Goal: Transaction & Acquisition: Purchase product/service

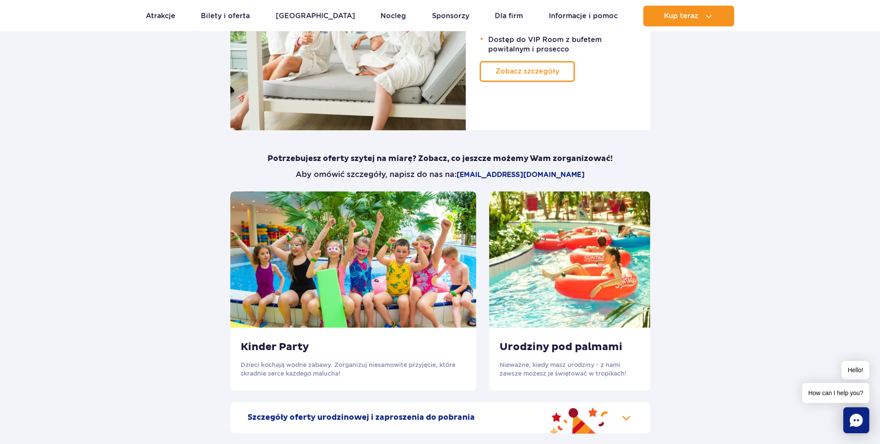
scroll to position [736, 0]
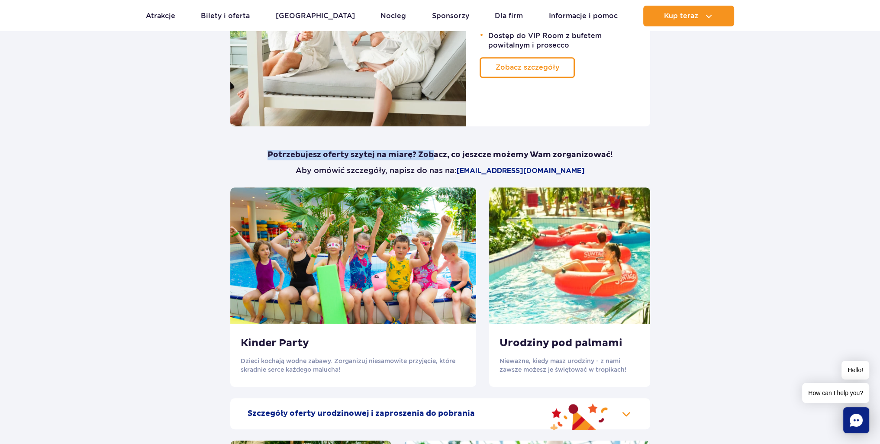
drag, startPoint x: 265, startPoint y: 154, endPoint x: 438, endPoint y: 156, distance: 173.2
click at [436, 156] on p "Potrzebujesz oferty szytej na miarę? Zobacz, co jeszcze możemy Wam zorganizować!" at bounding box center [440, 155] width 420 height 10
click at [670, 157] on div "Nasza oferta imprezowa Pakiet VIP Relaksujący masaż Prywatna sesja w saunie z p…" at bounding box center [440, 279] width 520 height 895
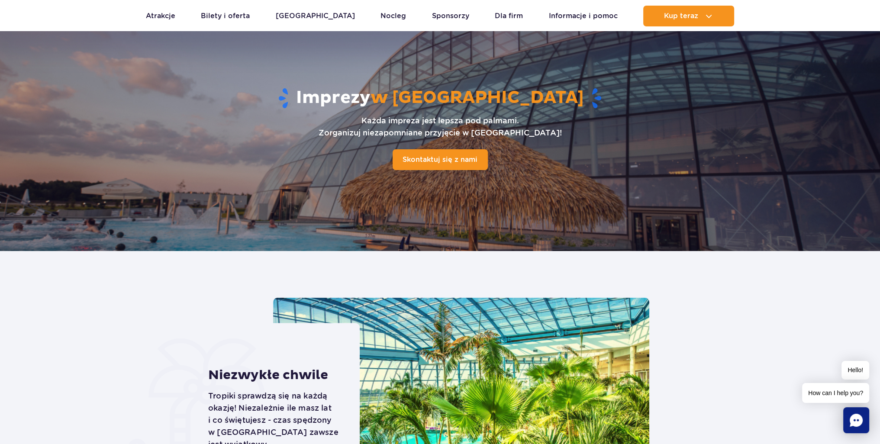
scroll to position [0, 0]
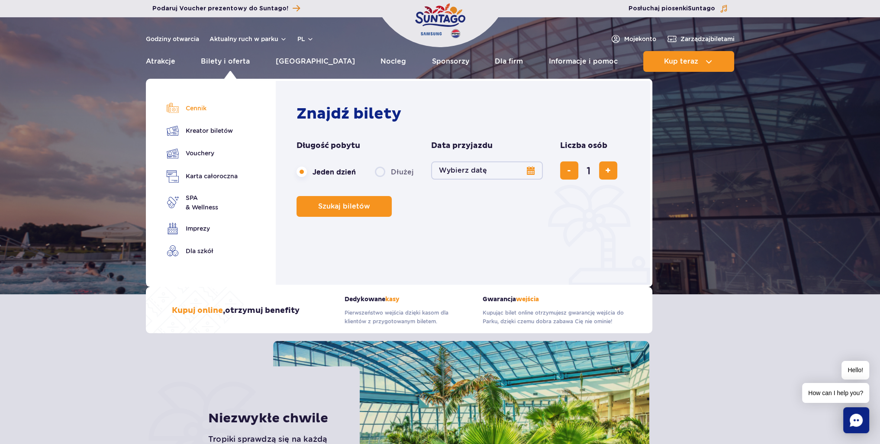
click at [197, 106] on link "Cennik" at bounding box center [202, 108] width 71 height 12
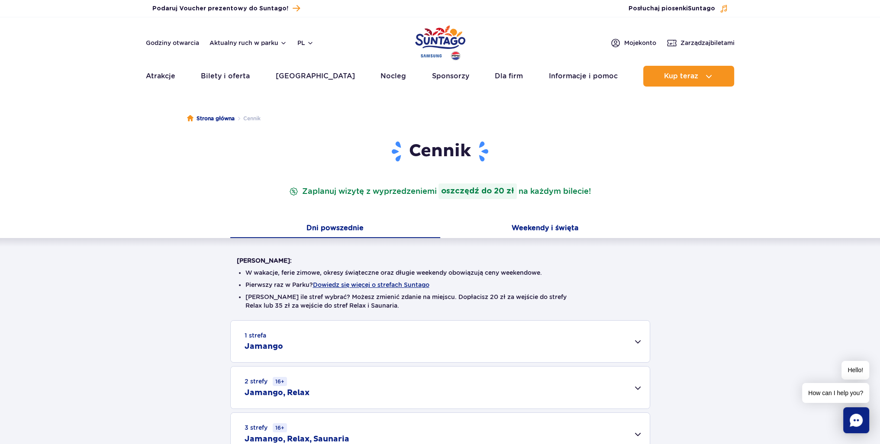
click at [534, 221] on button "Weekendy i święta" at bounding box center [545, 229] width 210 height 18
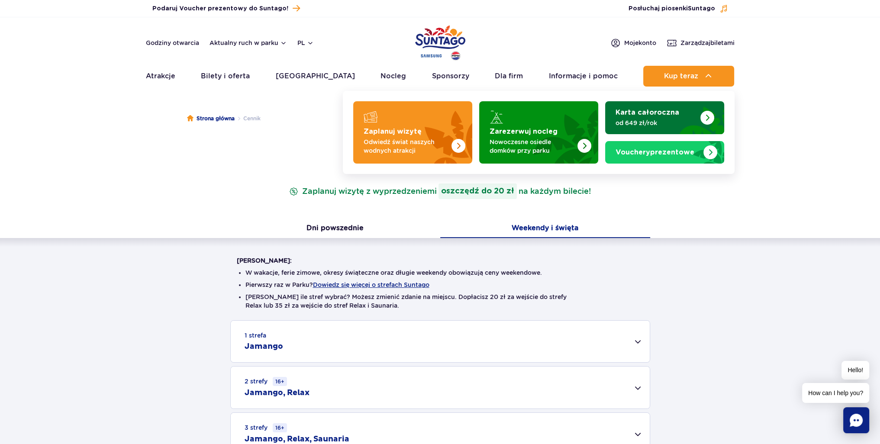
click at [707, 119] on img "Karta całoroczna" at bounding box center [707, 118] width 14 height 14
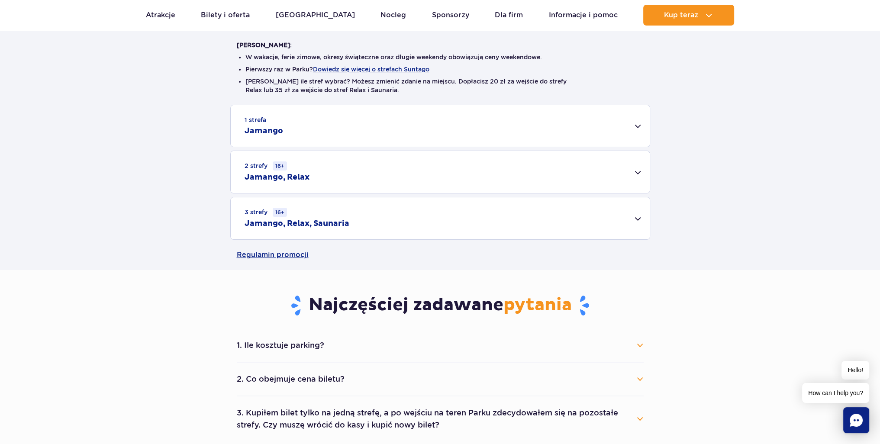
scroll to position [216, 0]
click at [403, 219] on div "3 strefy 16+ Jamango, Relax, Saunaria" at bounding box center [440, 218] width 419 height 42
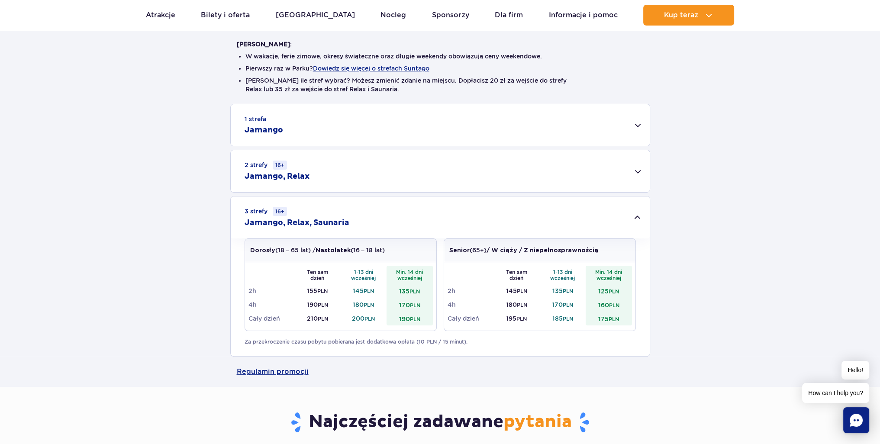
click at [364, 319] on td "200 PLN" at bounding box center [364, 319] width 46 height 14
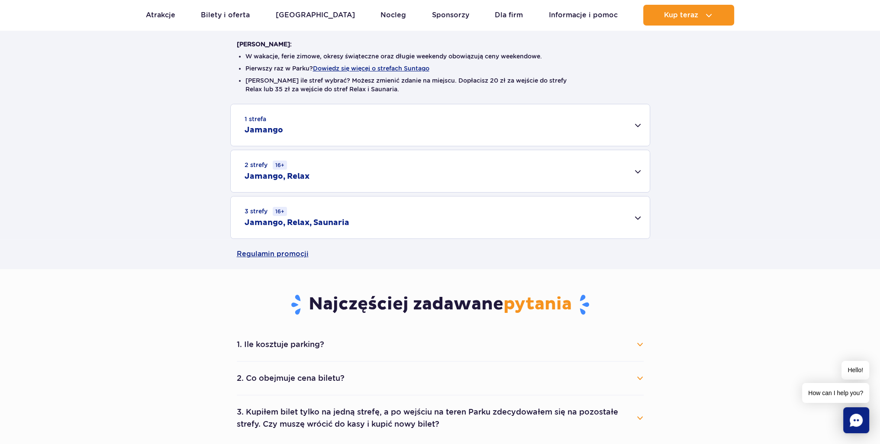
click at [372, 232] on div "3 strefy 16+ Jamango, Relax, Saunaria" at bounding box center [440, 218] width 419 height 42
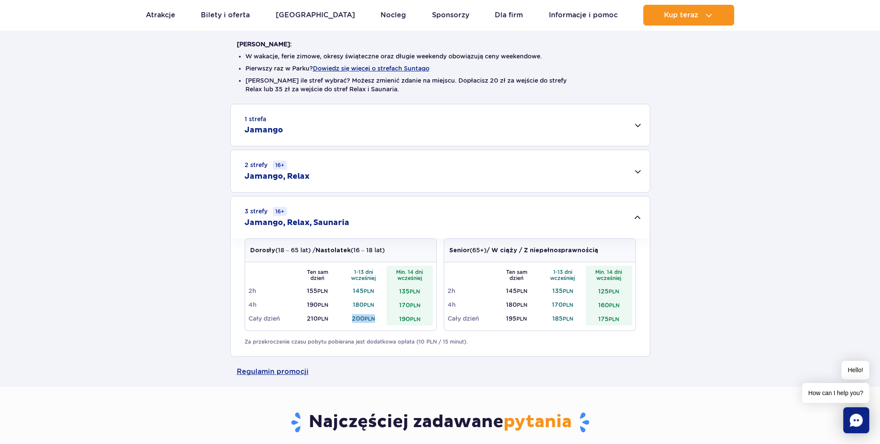
drag, startPoint x: 349, startPoint y: 319, endPoint x: 380, endPoint y: 319, distance: 30.7
click at [380, 319] on td "200 PLN" at bounding box center [364, 319] width 46 height 14
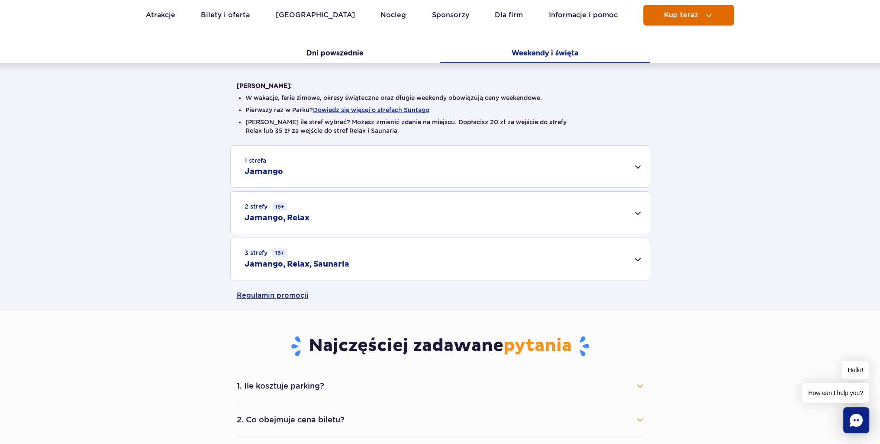
scroll to position [173, 0]
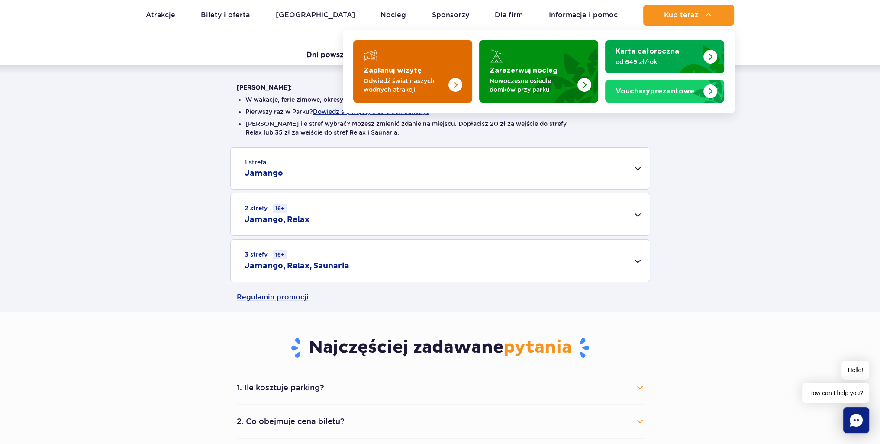
click at [427, 91] on p "Odwiedź świat naszych wodnych atrakcji" at bounding box center [406, 85] width 84 height 17
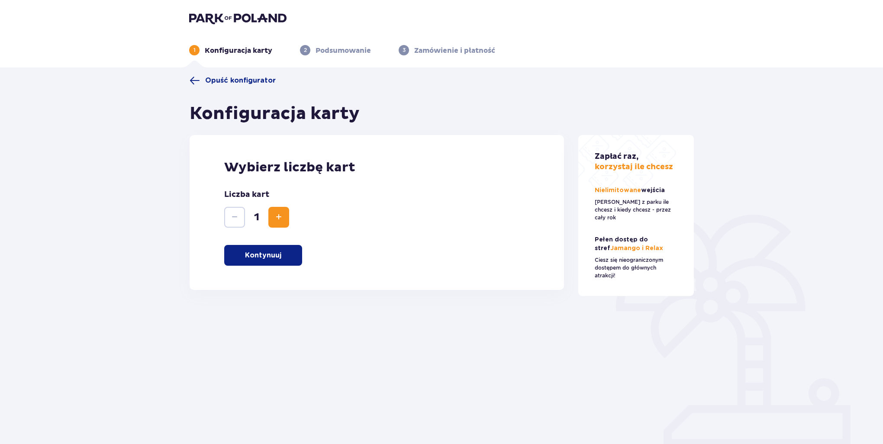
click at [279, 254] on p "Kontynuuj" at bounding box center [263, 256] width 36 height 10
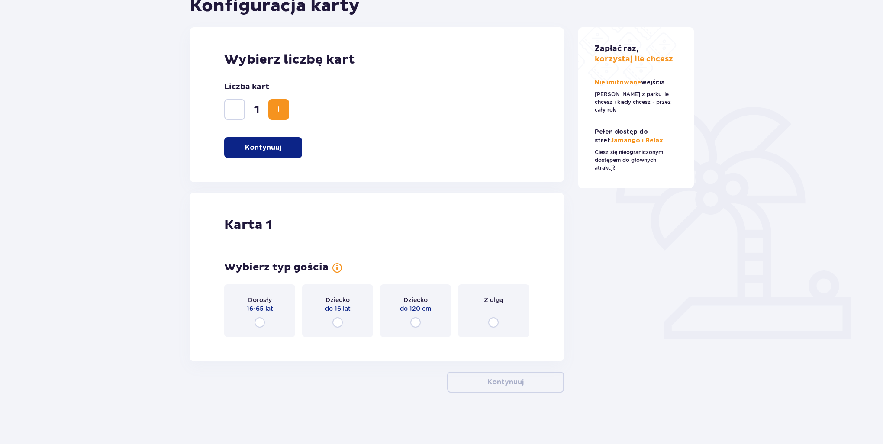
scroll to position [108, 0]
click at [259, 324] on input "radio" at bounding box center [260, 322] width 10 height 10
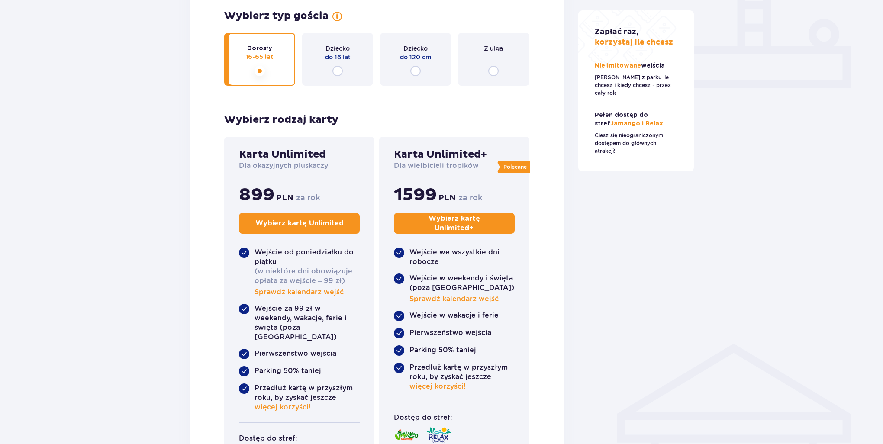
scroll to position [346, 0]
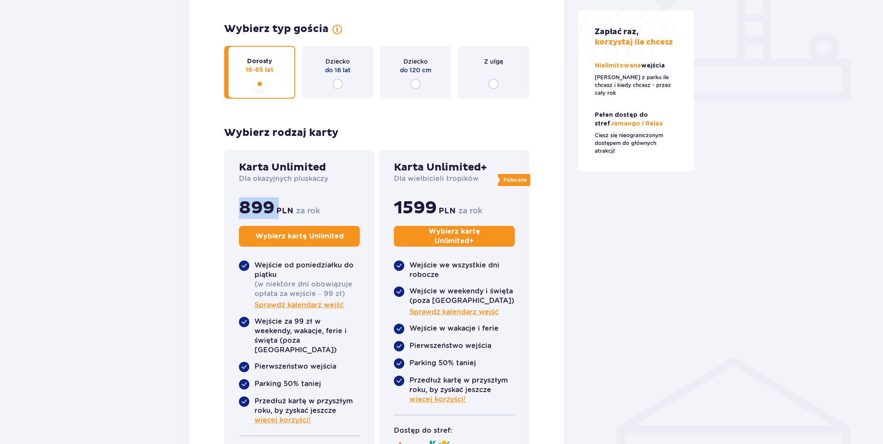
drag, startPoint x: 240, startPoint y: 205, endPoint x: 278, endPoint y: 208, distance: 37.8
click at [278, 208] on div "899 PLN" at bounding box center [266, 208] width 55 height 22
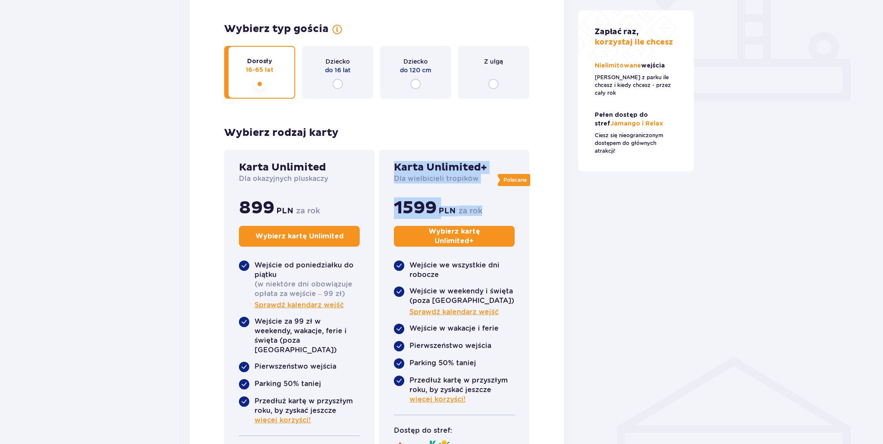
drag, startPoint x: 396, startPoint y: 166, endPoint x: 511, endPoint y: 210, distance: 123.3
click at [494, 210] on div "Polecane Karta Unlimited+ Dla wielbicieli tropików 1599 PLN za rok Wybierz kart…" at bounding box center [454, 205] width 121 height 89
click at [634, 219] on div "Zapłać raz, korzystaj ile chcesz Nielimitowane wejścia Korzystaj z parku ile ch…" at bounding box center [636, 147] width 130 height 836
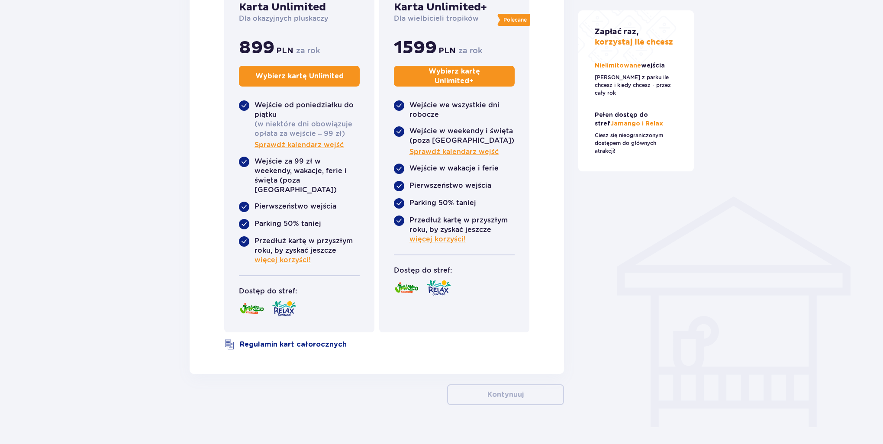
scroll to position [510, 0]
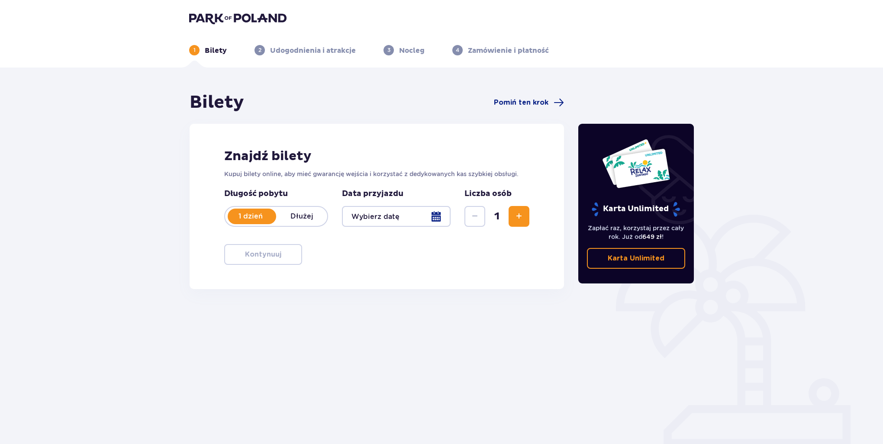
click at [438, 216] on div at bounding box center [396, 216] width 109 height 21
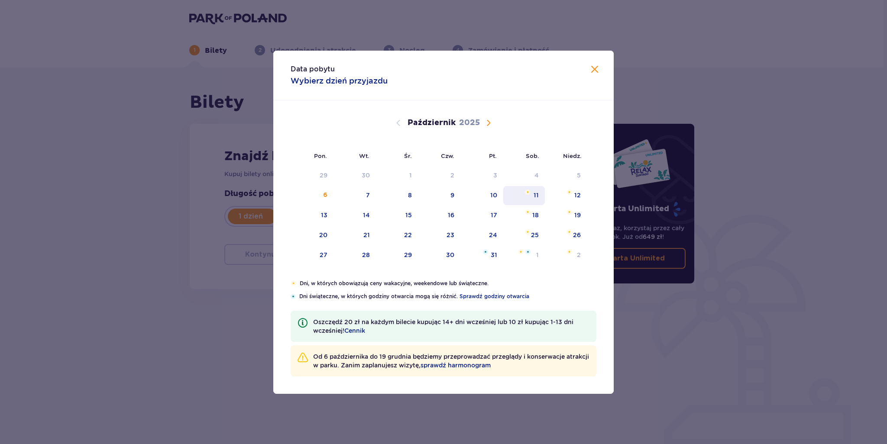
click at [536, 194] on div "11" at bounding box center [535, 195] width 5 height 9
type input "11.10.25"
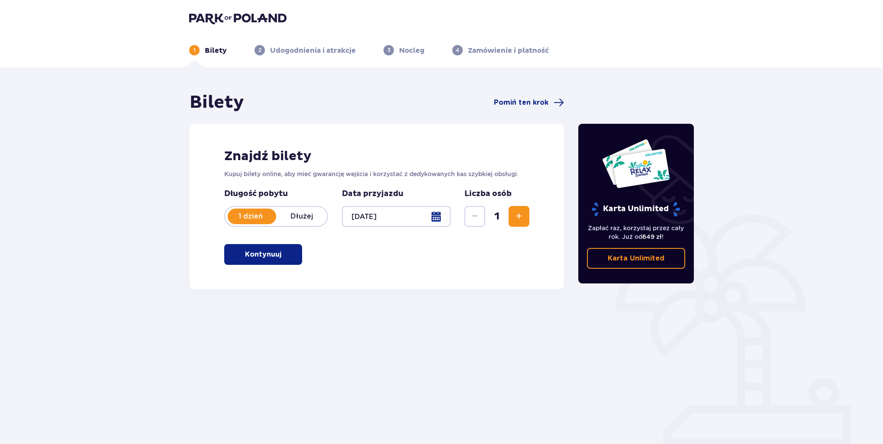
click at [512, 214] on button "Zwiększ" at bounding box center [519, 216] width 21 height 21
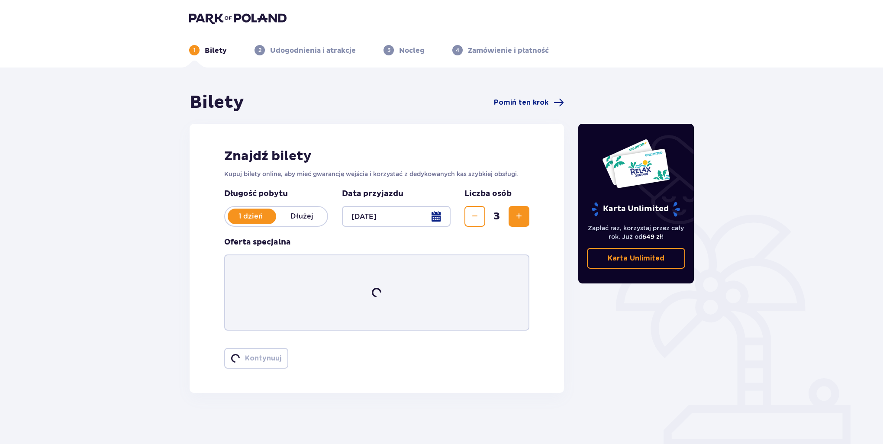
click at [512, 214] on button "Zwiększ" at bounding box center [519, 216] width 21 height 21
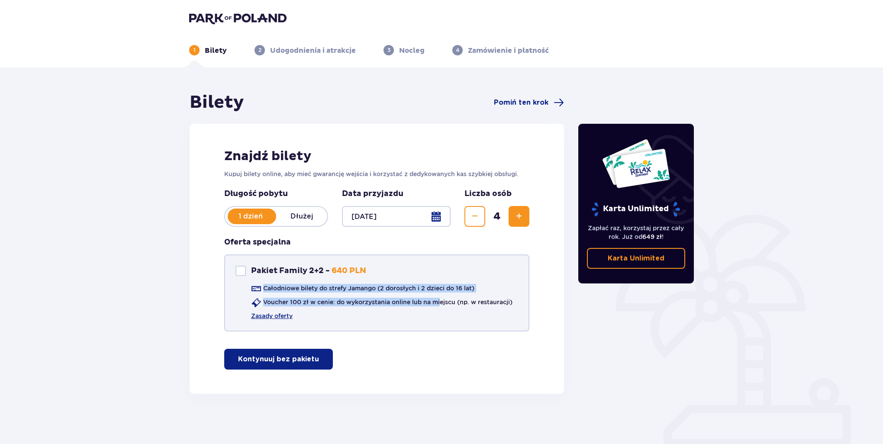
drag, startPoint x: 262, startPoint y: 287, endPoint x: 515, endPoint y: 309, distance: 254.1
click at [442, 313] on div "Całodniowe bilety do strefy Jamango (2 dorosłych i 2 dzieci do 16 lat) Voucher …" at bounding box center [374, 302] width 277 height 36
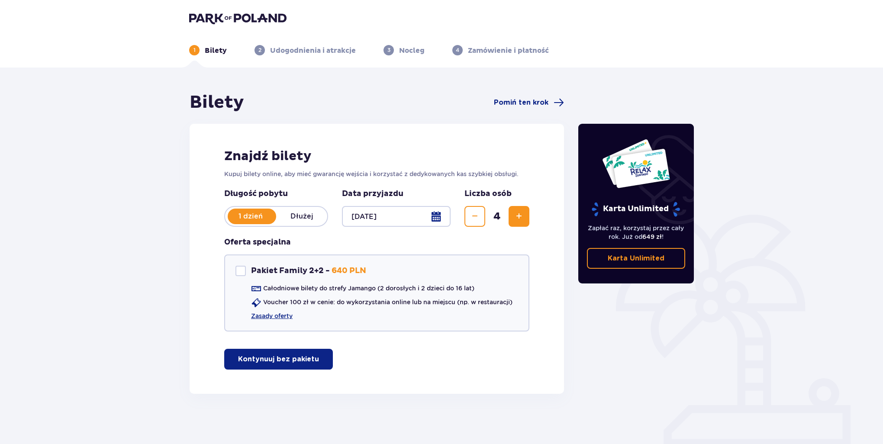
click at [589, 312] on div "Karta Unlimited Zapłać raz, korzystaj przez cały rok. Już od 649 zł ! Karta Unl…" at bounding box center [636, 243] width 130 height 302
click at [276, 362] on p "Kontynuuj bez pakietu" at bounding box center [278, 360] width 81 height 10
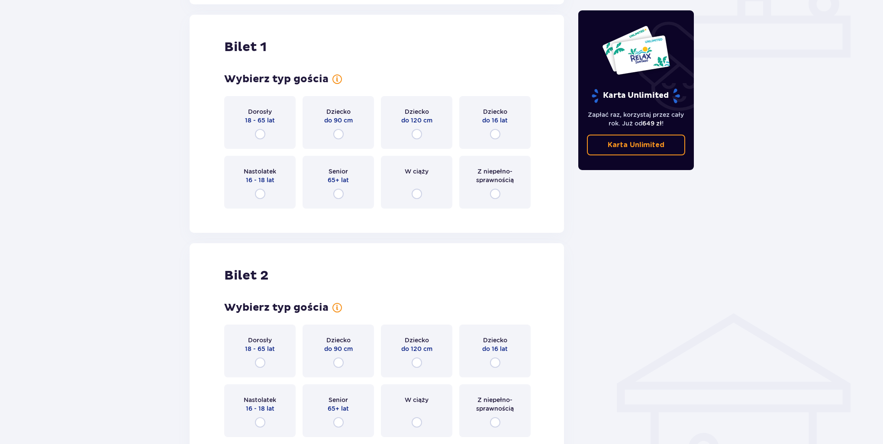
scroll to position [394, 0]
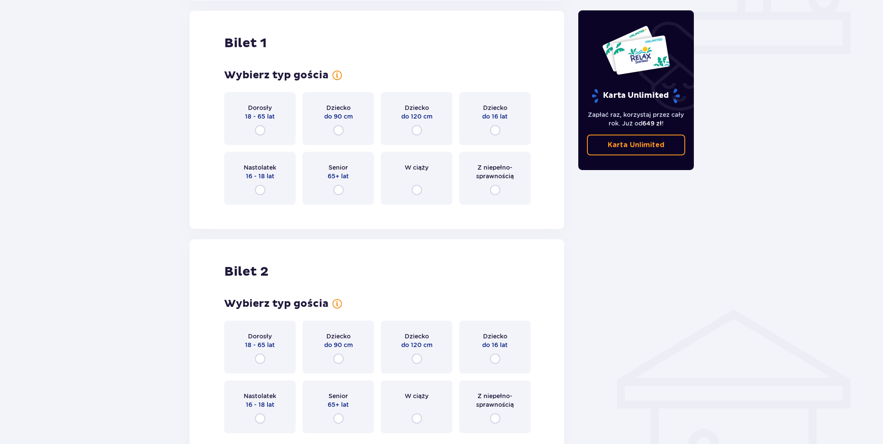
click at [261, 131] on input "radio" at bounding box center [260, 130] width 10 height 10
radio input "true"
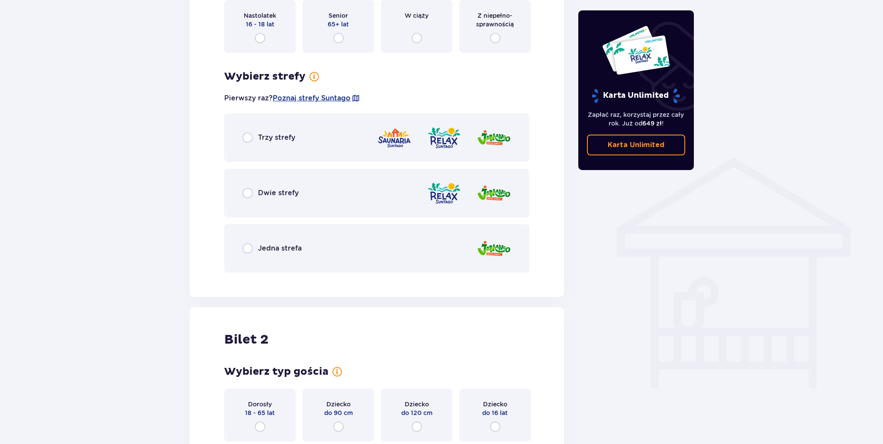
scroll to position [475, 0]
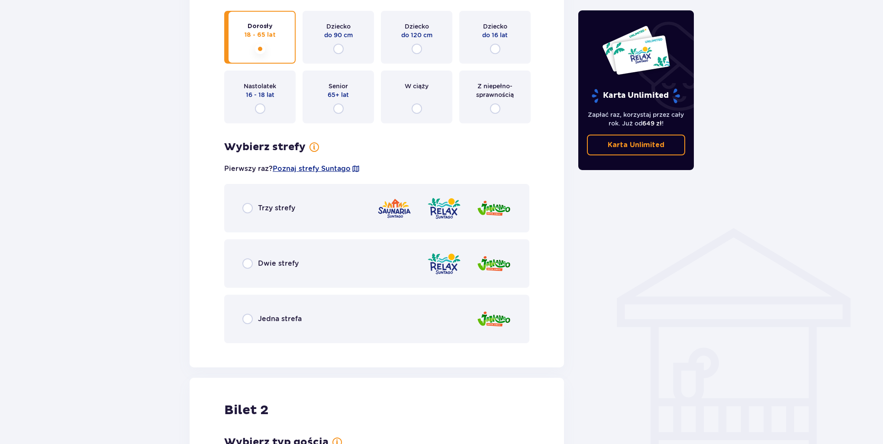
click at [248, 206] on input "radio" at bounding box center [247, 208] width 10 height 10
radio input "true"
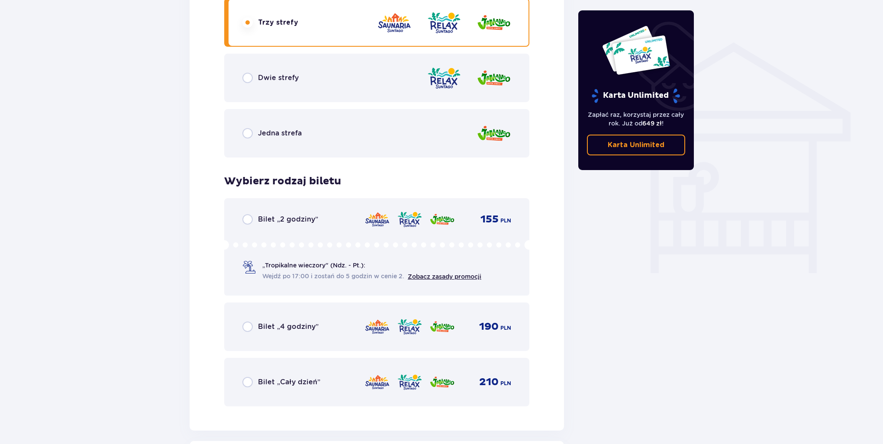
scroll to position [695, 0]
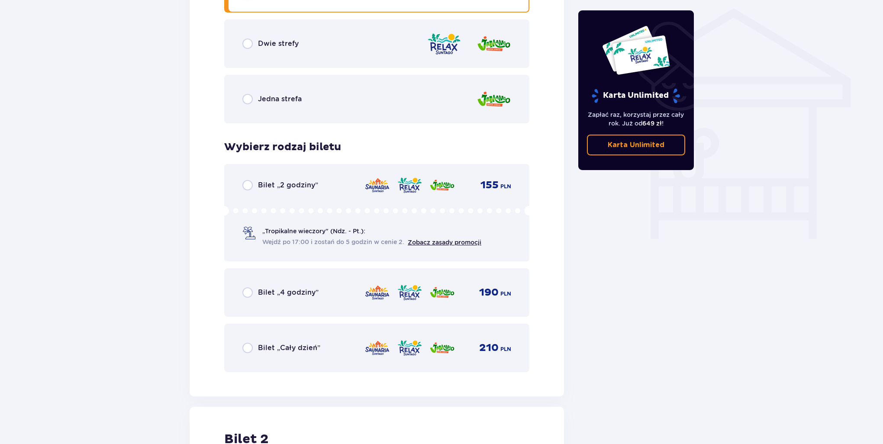
click at [246, 346] on input "radio" at bounding box center [247, 348] width 10 height 10
radio input "true"
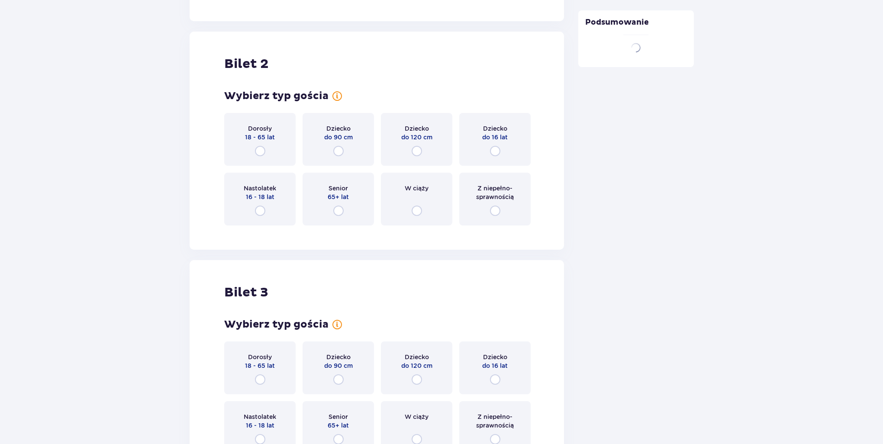
scroll to position [1091, 0]
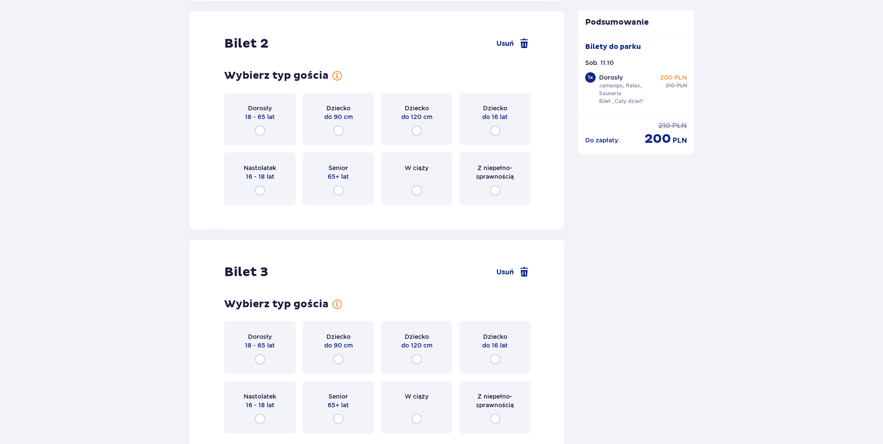
click at [260, 132] on input "radio" at bounding box center [260, 131] width 10 height 10
radio input "true"
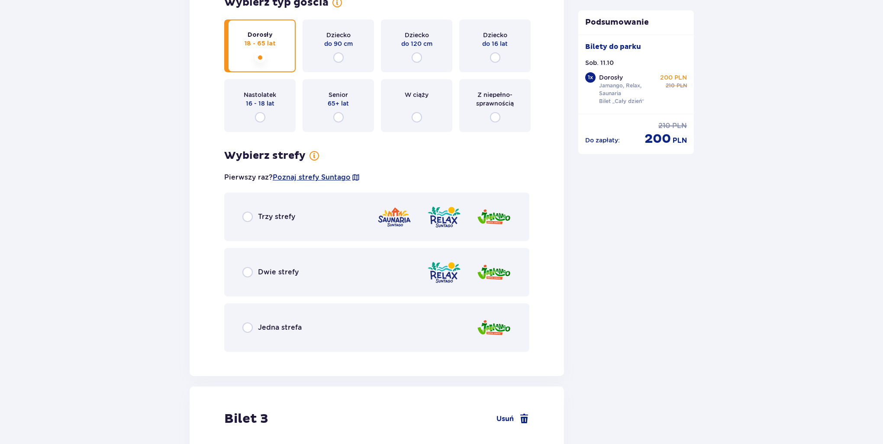
scroll to position [1215, 0]
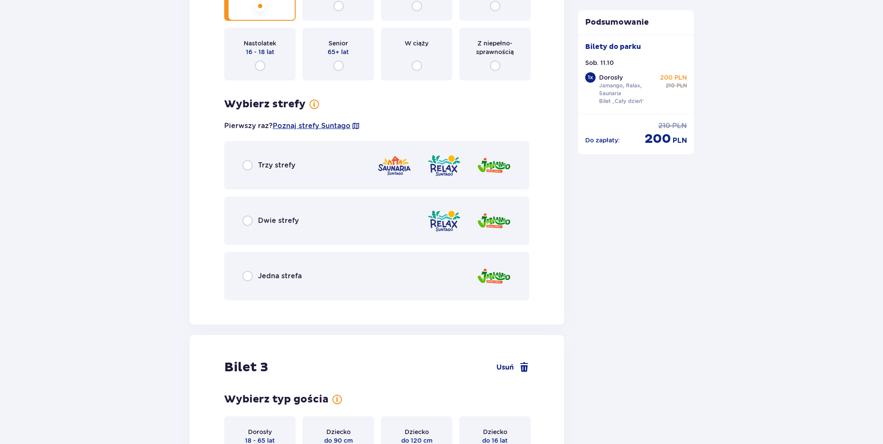
click at [249, 164] on input "radio" at bounding box center [247, 165] width 10 height 10
radio input "true"
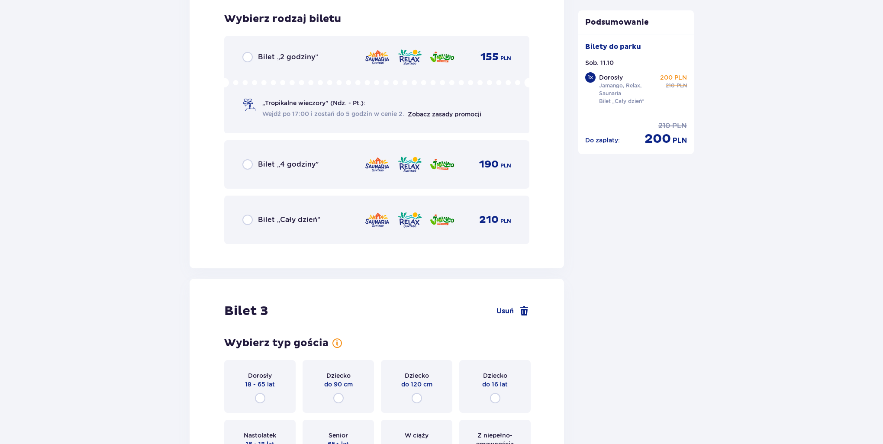
scroll to position [1522, 0]
click at [247, 218] on input "radio" at bounding box center [247, 218] width 10 height 10
radio input "true"
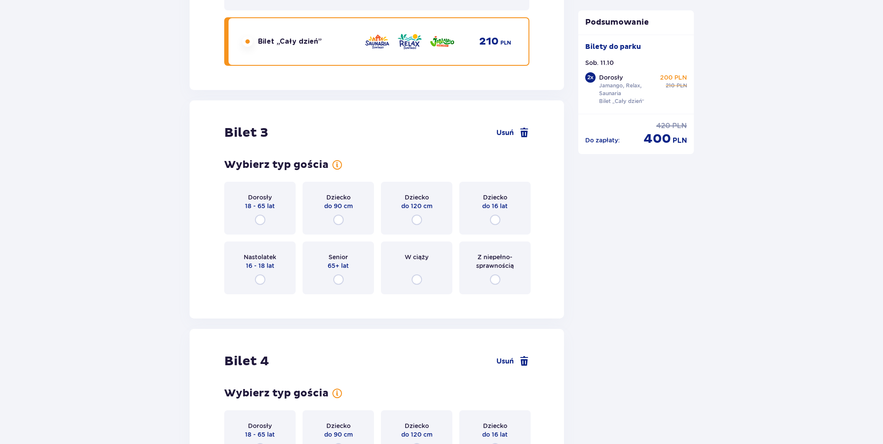
scroll to position [1788, 0]
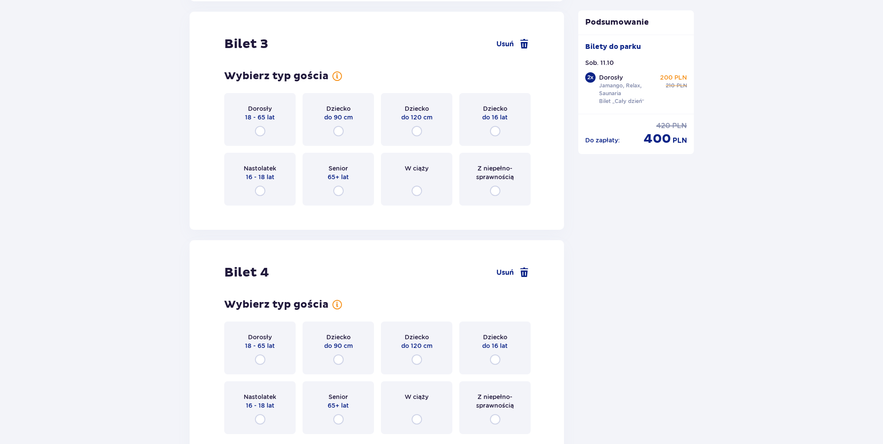
click at [261, 129] on input "radio" at bounding box center [260, 131] width 10 height 10
radio input "true"
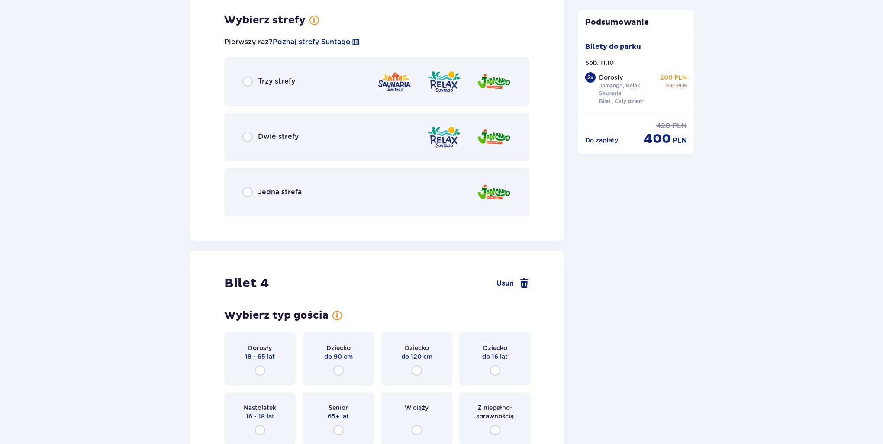
scroll to position [1999, 0]
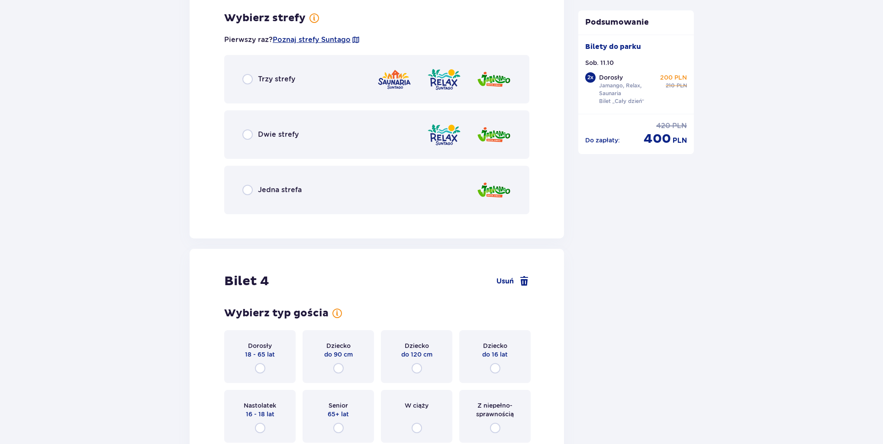
click at [244, 75] on input "radio" at bounding box center [247, 79] width 10 height 10
radio input "true"
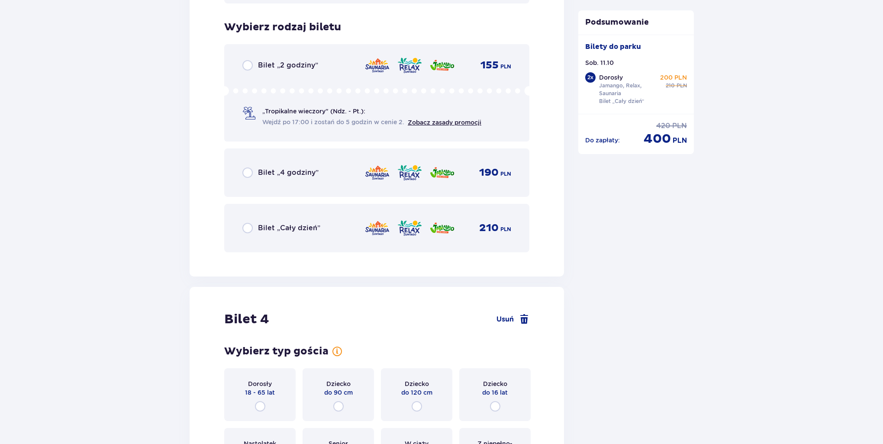
scroll to position [2219, 0]
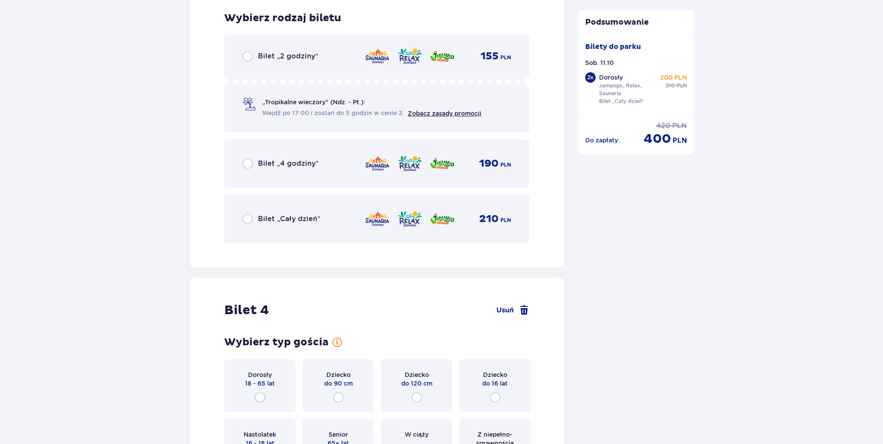
click at [251, 214] on input "radio" at bounding box center [247, 219] width 10 height 10
radio input "true"
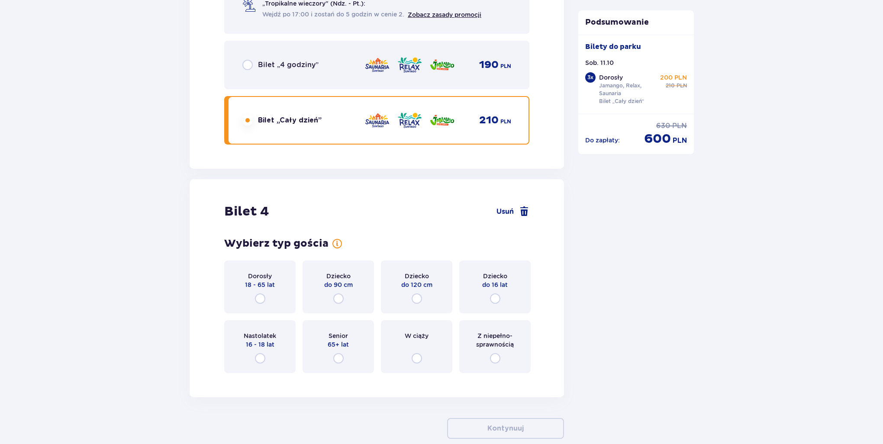
scroll to position [2363, 0]
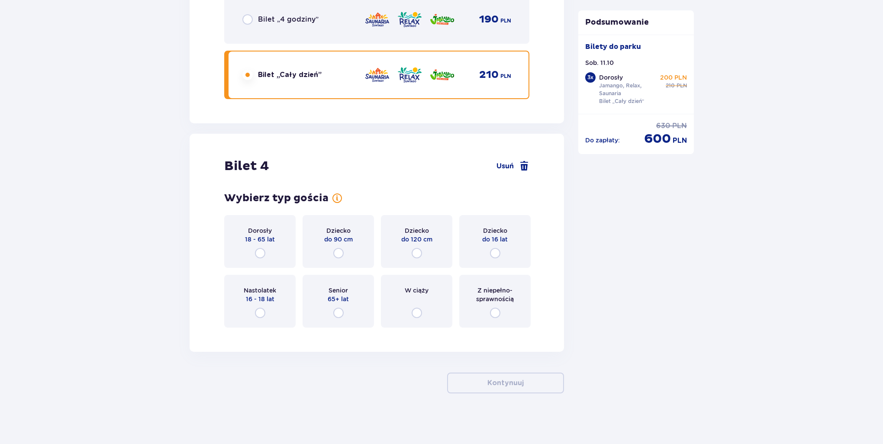
click at [263, 310] on input "radio" at bounding box center [260, 313] width 10 height 10
radio input "true"
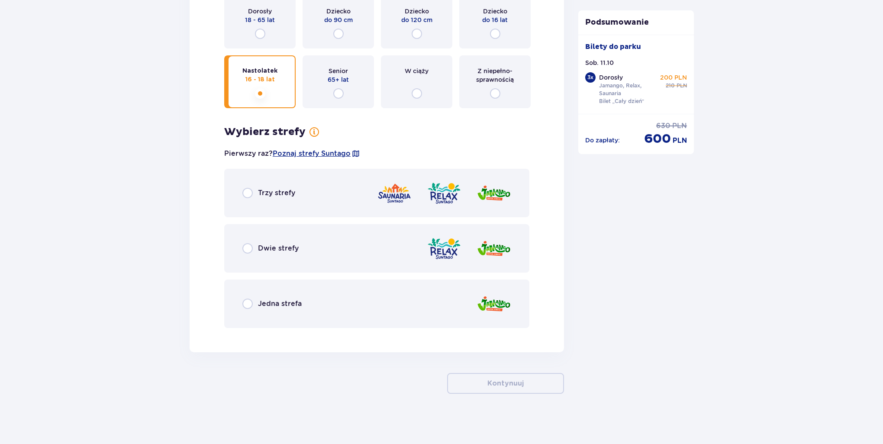
scroll to position [2583, 0]
click at [247, 189] on input "radio" at bounding box center [247, 192] width 10 height 10
radio input "true"
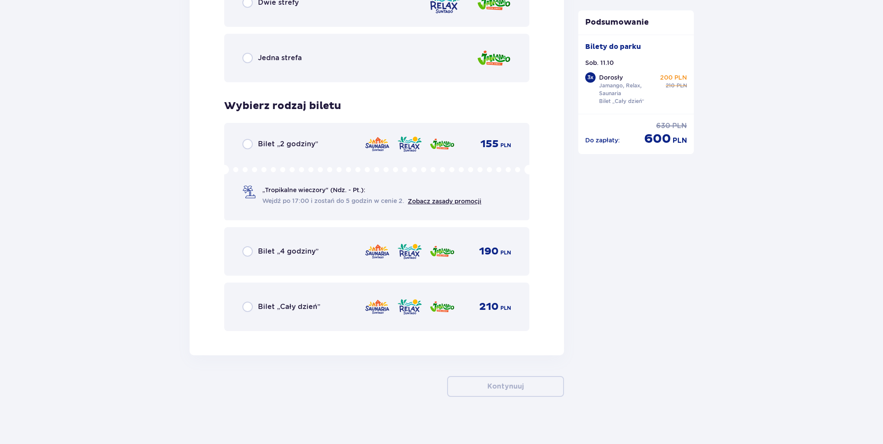
scroll to position [2831, 0]
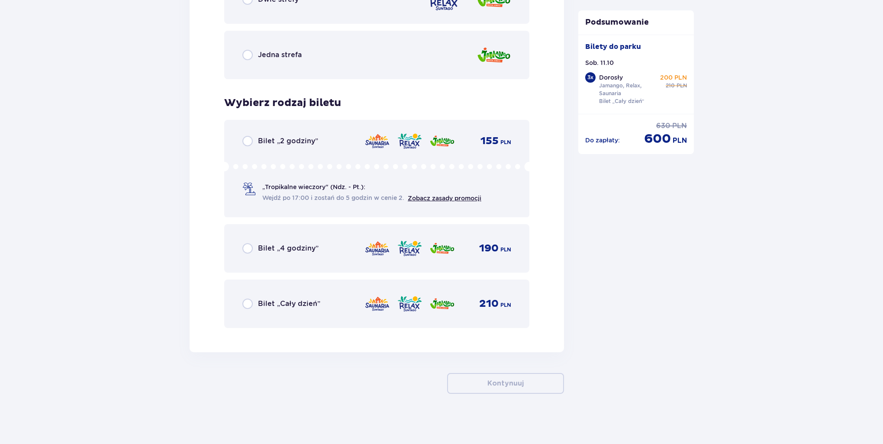
click at [245, 303] on input "radio" at bounding box center [247, 304] width 10 height 10
radio input "true"
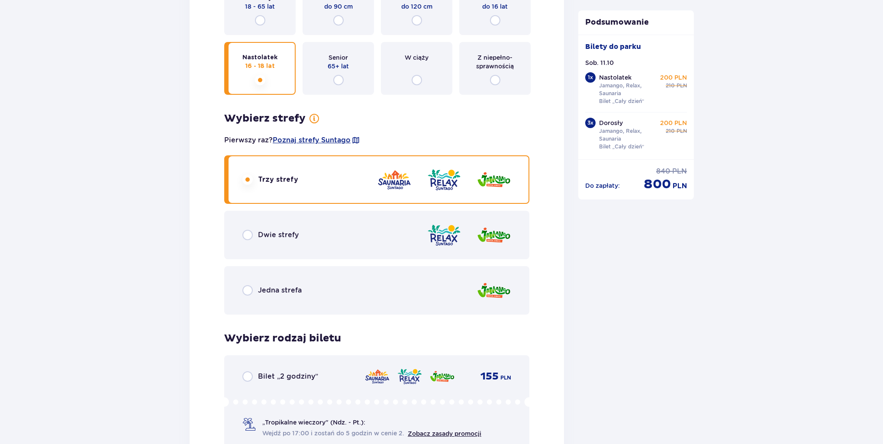
scroll to position [2920, 0]
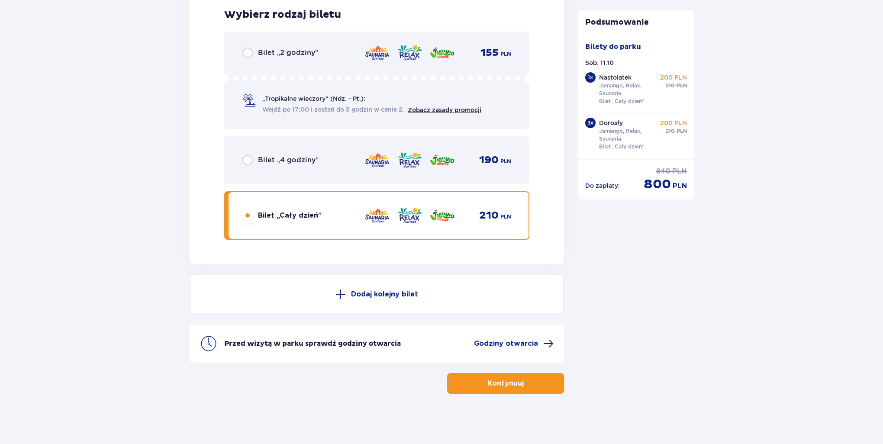
click at [520, 381] on span "button" at bounding box center [525, 383] width 10 height 10
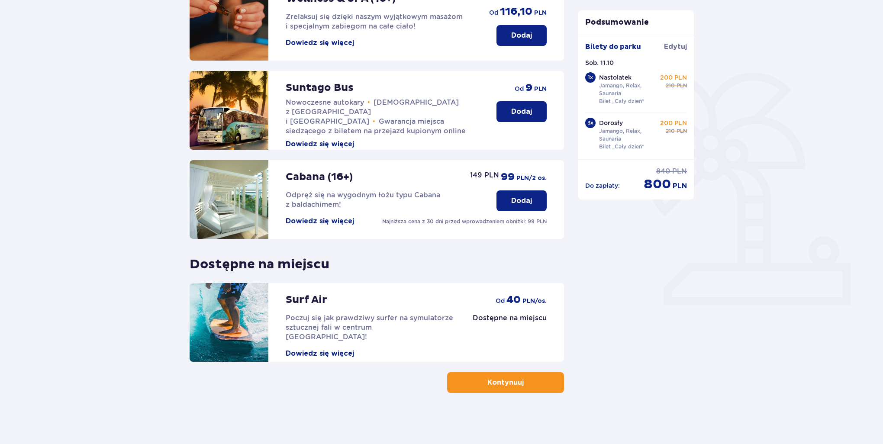
scroll to position [143, 0]
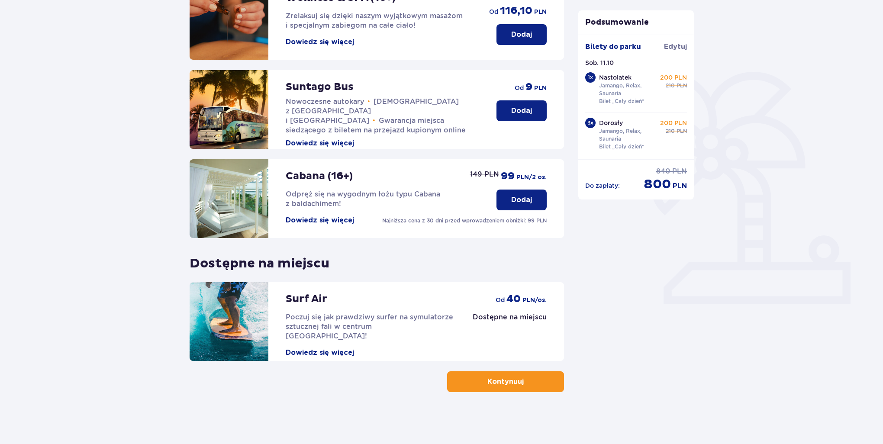
click at [516, 379] on button "Kontynuuj" at bounding box center [505, 381] width 117 height 21
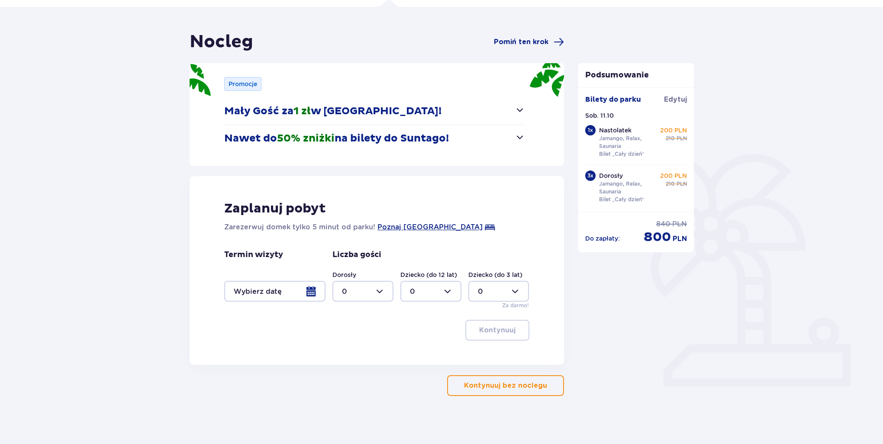
scroll to position [64, 0]
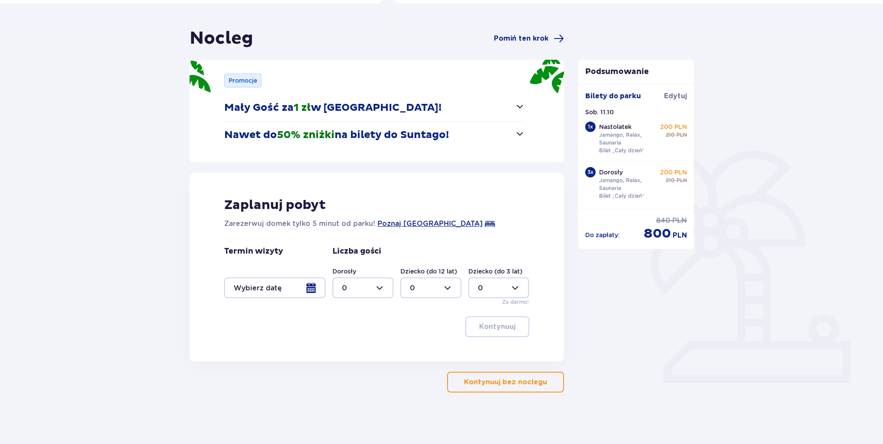
click at [511, 384] on p "Kontynuuj bez noclegu" at bounding box center [505, 383] width 83 height 10
